Goal: Task Accomplishment & Management: Manage account settings

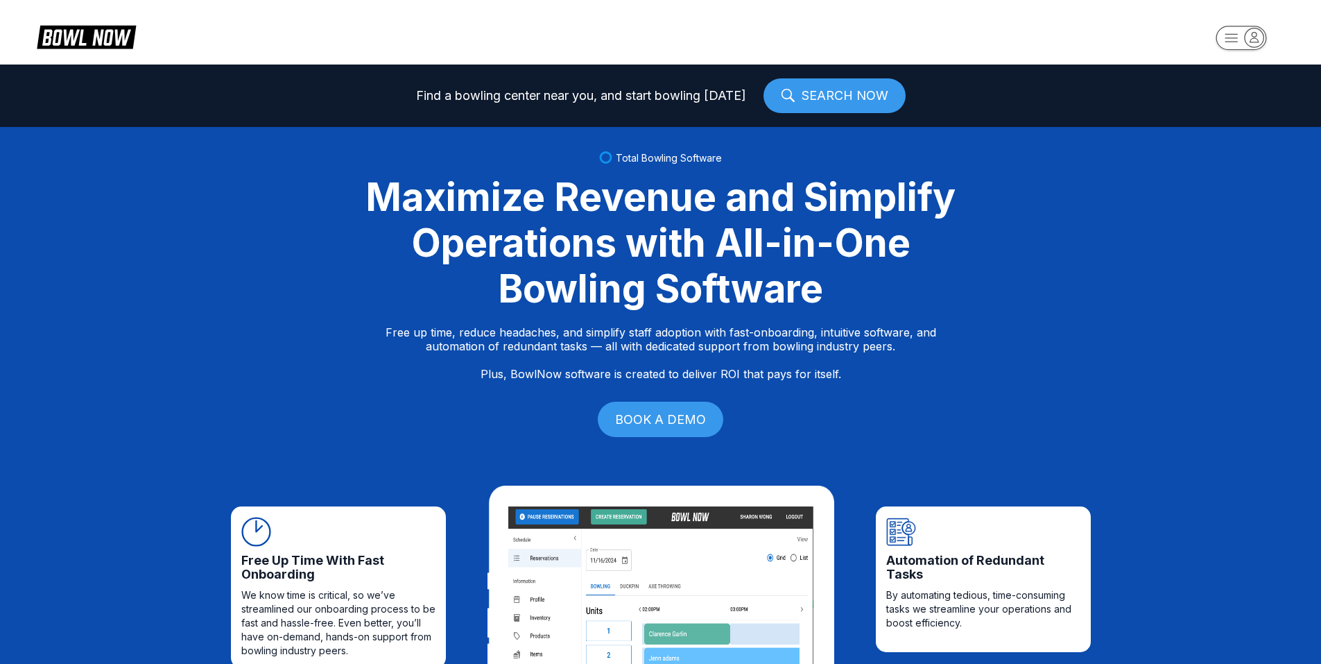
click at [1238, 31] on rect "button" at bounding box center [1241, 38] width 51 height 24
click at [1245, 104] on div "Center Sign In" at bounding box center [1241, 108] width 96 height 24
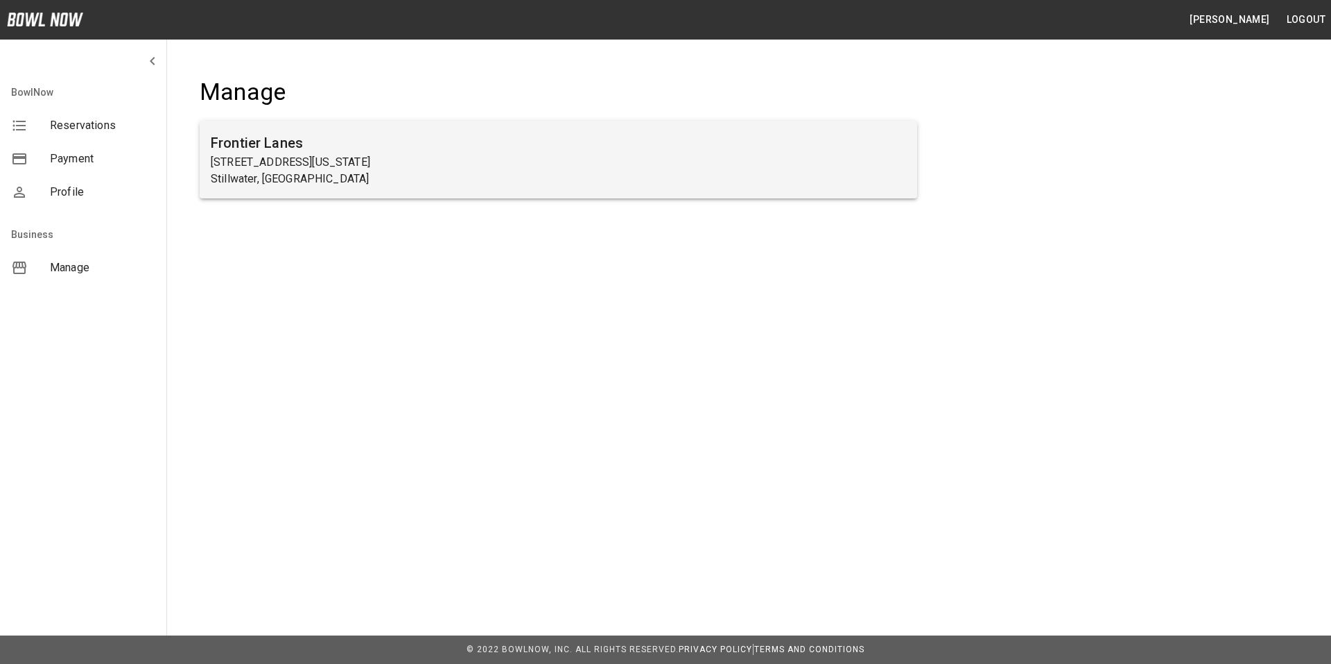
click at [254, 159] on p "3524 North Washington Street" at bounding box center [558, 162] width 695 height 17
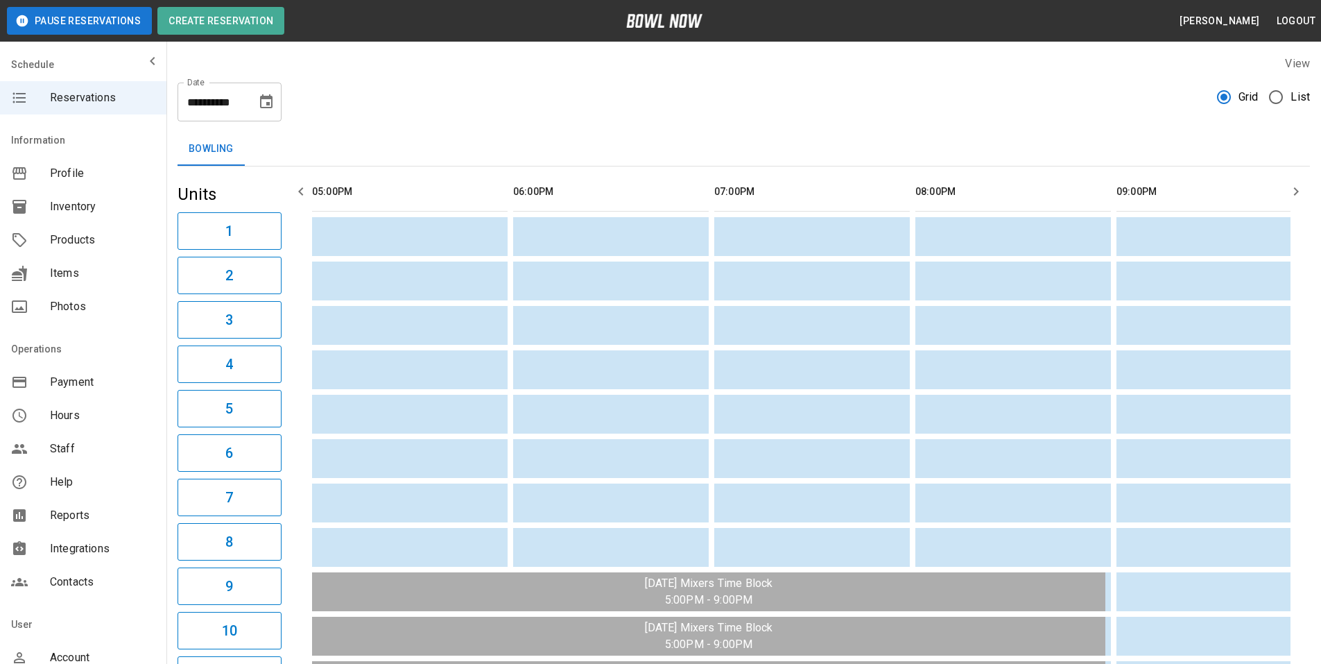
click at [77, 383] on span "Payment" at bounding box center [102, 382] width 105 height 17
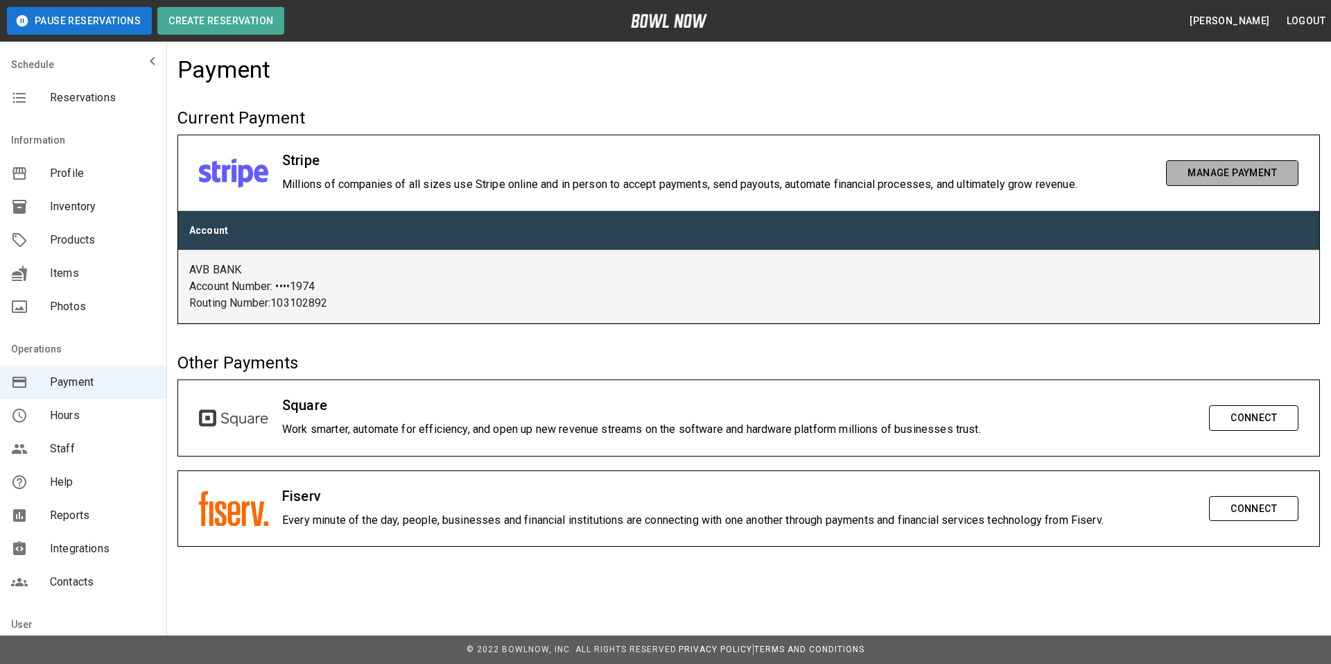
click at [1220, 166] on button "Manage Payment" at bounding box center [1232, 173] width 132 height 26
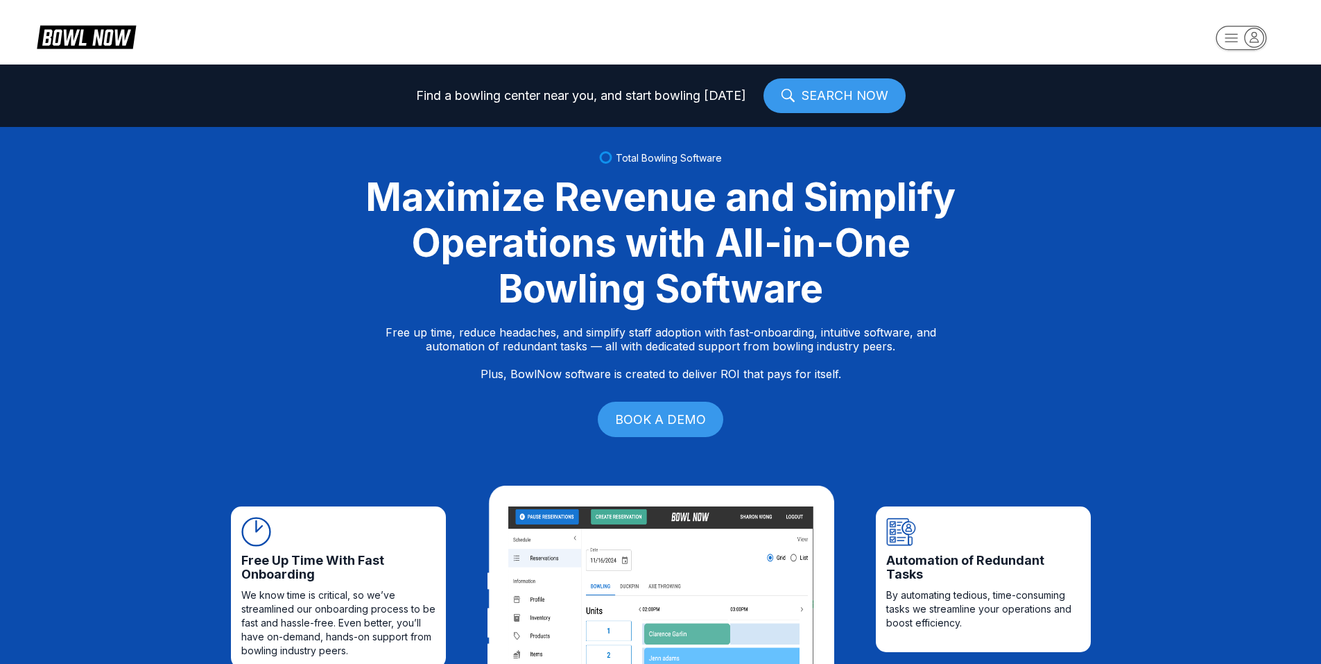
click at [1236, 33] on rect "button" at bounding box center [1241, 38] width 51 height 24
click at [1224, 102] on div "Center Sign In" at bounding box center [1241, 108] width 96 height 24
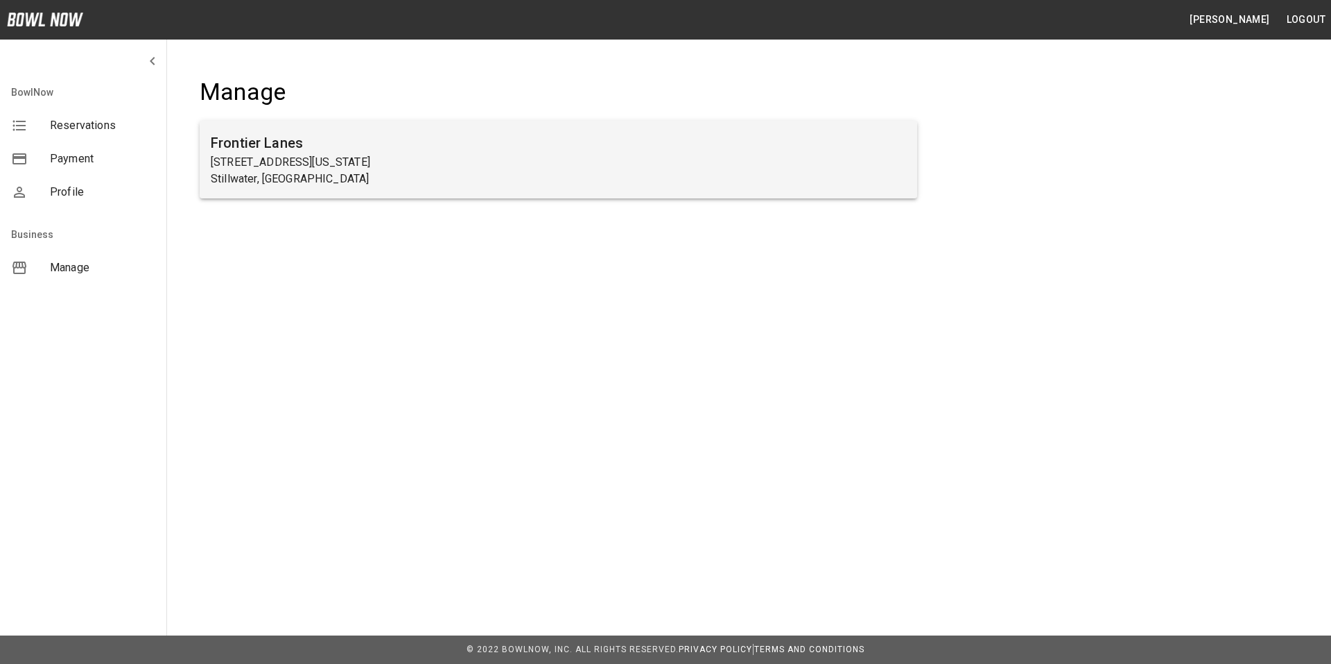
click at [253, 162] on p "3524 North Washington Street" at bounding box center [558, 162] width 695 height 17
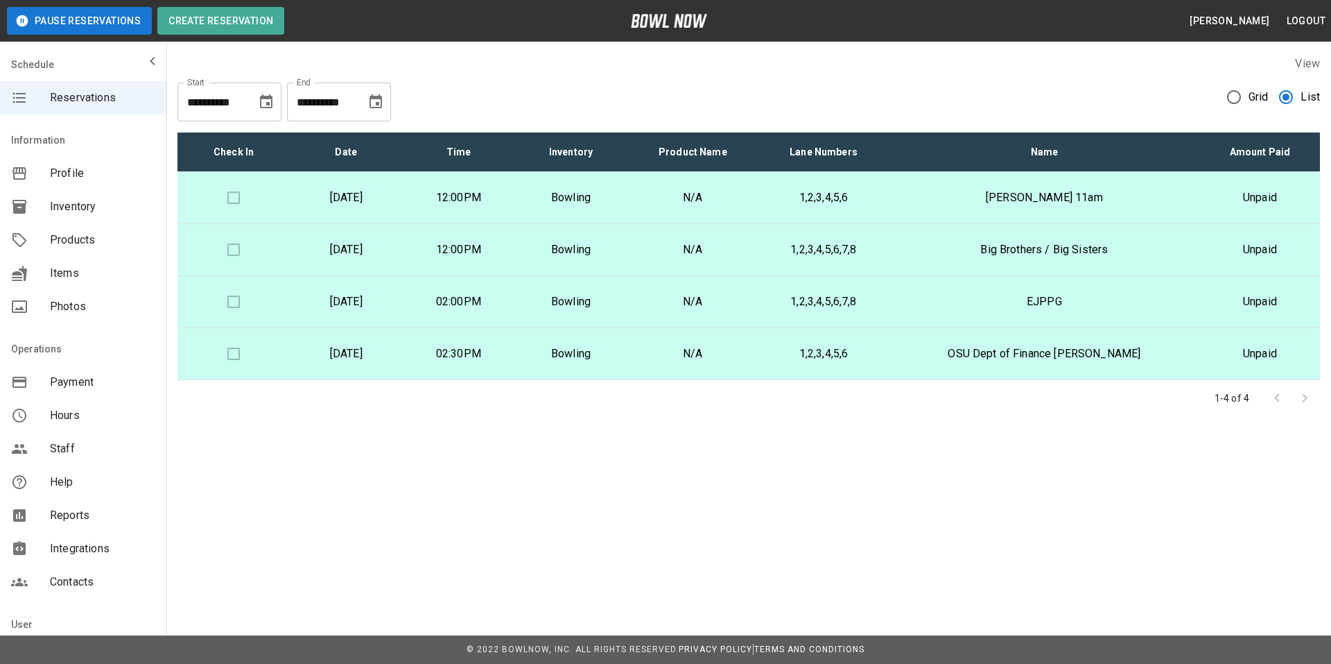
click at [85, 236] on span "Products" at bounding box center [102, 240] width 105 height 17
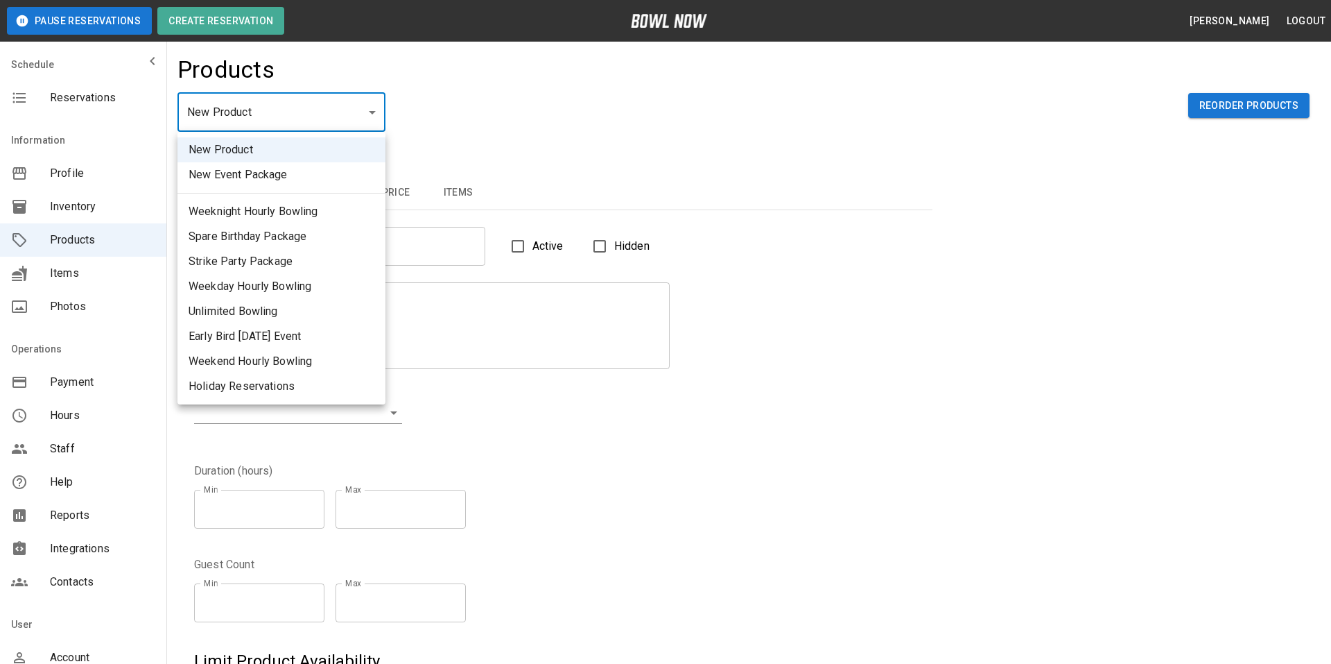
click at [260, 152] on li "New Product" at bounding box center [282, 149] width 208 height 25
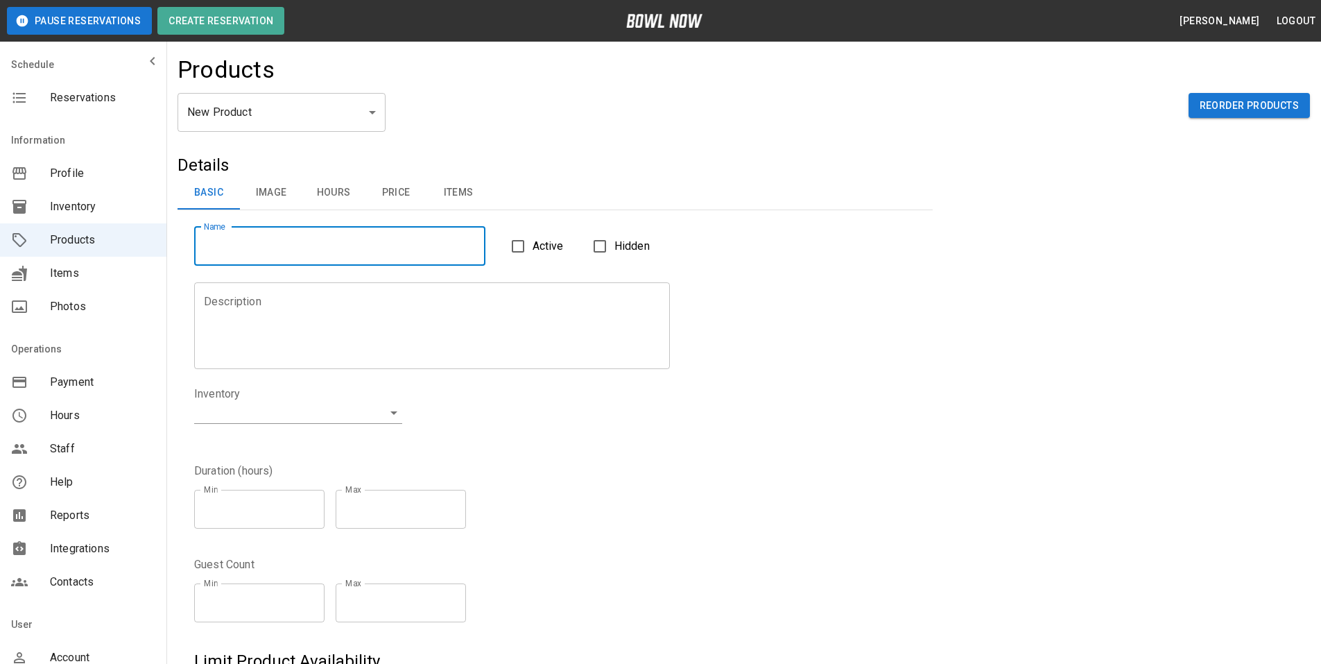
click at [282, 241] on input "Name" at bounding box center [339, 246] width 291 height 39
type input "*"
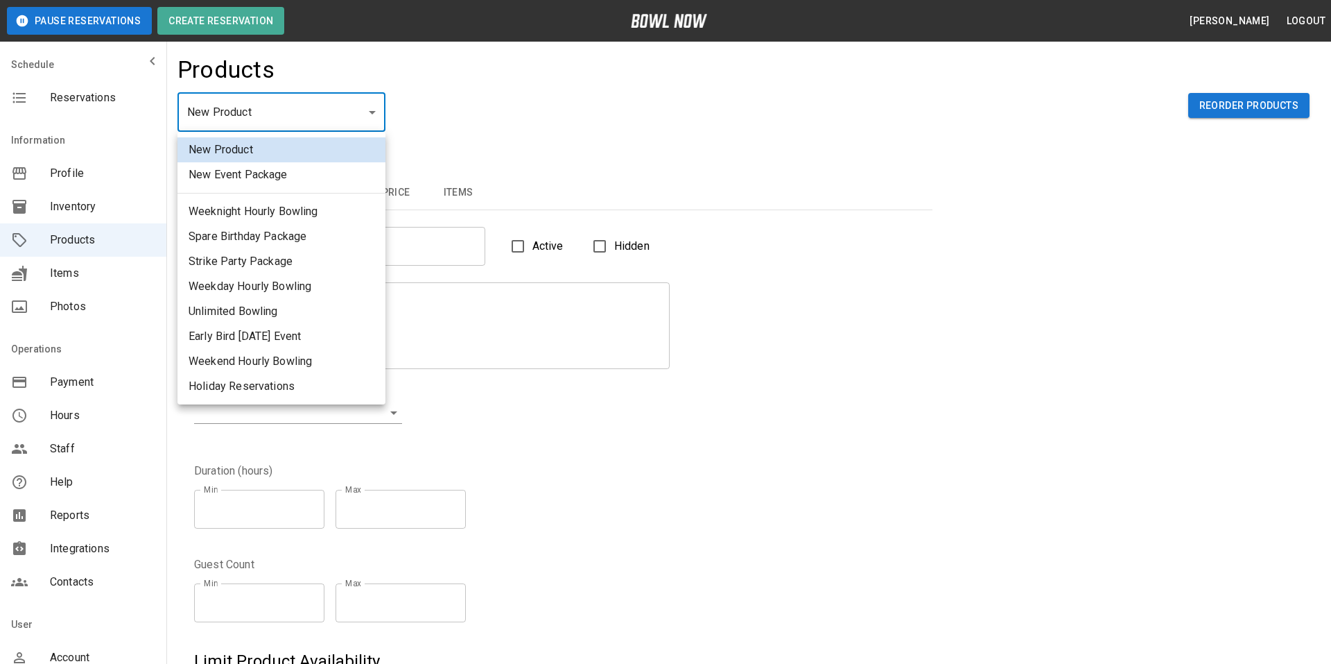
click at [511, 107] on div at bounding box center [665, 332] width 1331 height 664
